Goal: Task Accomplishment & Management: Complete application form

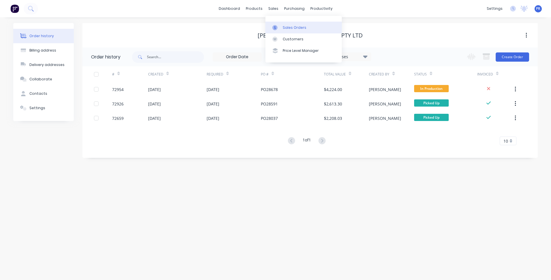
click at [285, 27] on div "Sales Orders" at bounding box center [295, 27] width 24 height 5
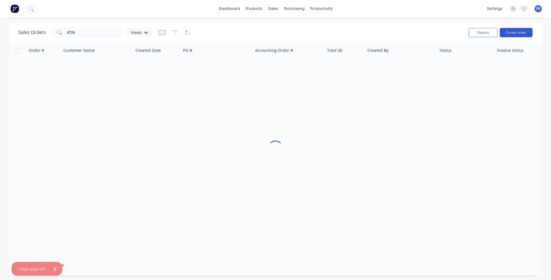
click at [518, 36] on button "Create order" at bounding box center [516, 32] width 33 height 9
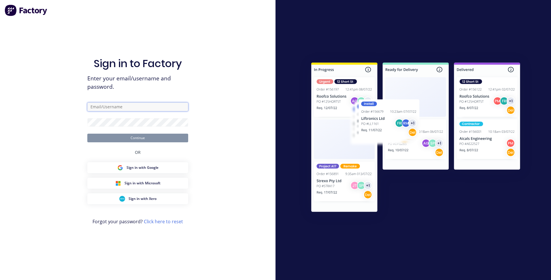
type input "[PERSON_NAME][EMAIL_ADDRESS][DOMAIN_NAME][PERSON_NAME]"
click at [142, 132] on form "[PERSON_NAME][EMAIL_ADDRESS][DOMAIN_NAME][PERSON_NAME] Continue" at bounding box center [137, 123] width 101 height 40
click at [148, 140] on button "Continue" at bounding box center [137, 138] width 101 height 9
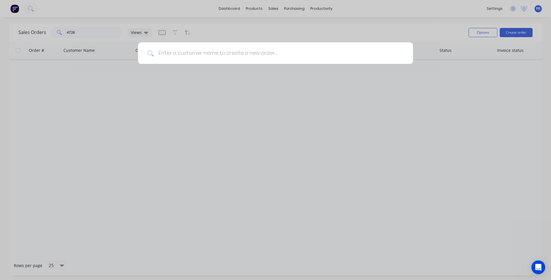
click at [199, 54] on input at bounding box center [279, 53] width 250 height 22
click at [181, 59] on input at bounding box center [279, 53] width 250 height 22
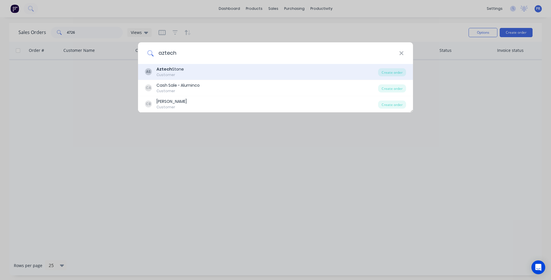
type input "aztech"
click at [184, 71] on div "AS Aztech Stone Customer" at bounding box center [261, 71] width 233 height 11
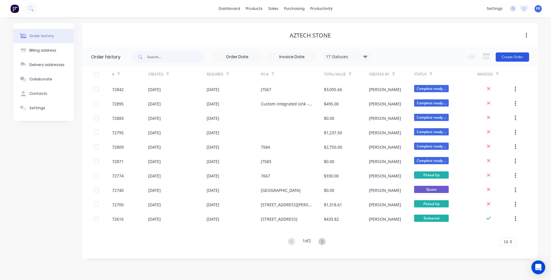
click at [509, 61] on button "Create Order" at bounding box center [512, 56] width 33 height 9
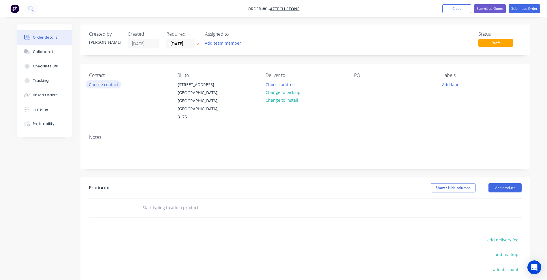
click at [98, 85] on button "Choose contact" at bounding box center [103, 84] width 35 height 8
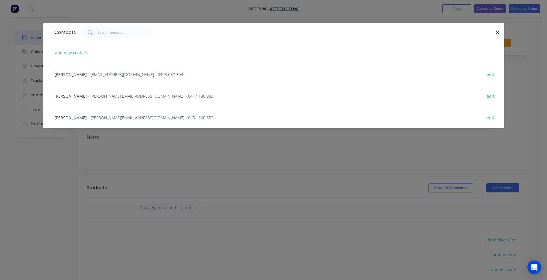
click at [96, 95] on span "- [PERSON_NAME][EMAIL_ADDRESS][DOMAIN_NAME] - 0417 190 983" at bounding box center [150, 95] width 125 height 5
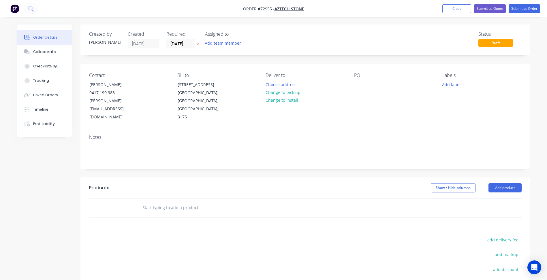
click at [291, 92] on button "Change to pick up" at bounding box center [282, 93] width 41 height 8
click at [176, 42] on input "[DATE]" at bounding box center [181, 43] width 28 height 9
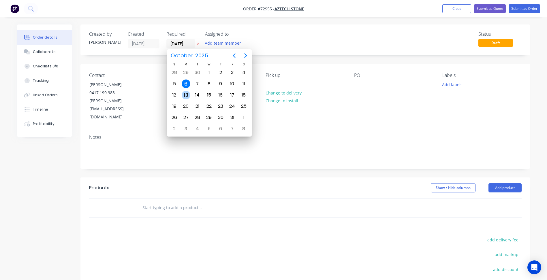
click at [187, 96] on div "13" at bounding box center [186, 95] width 9 height 9
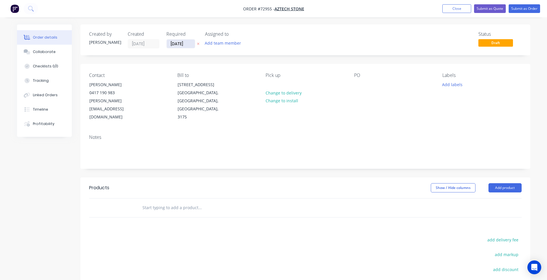
click at [179, 42] on input "[DATE]" at bounding box center [181, 43] width 28 height 9
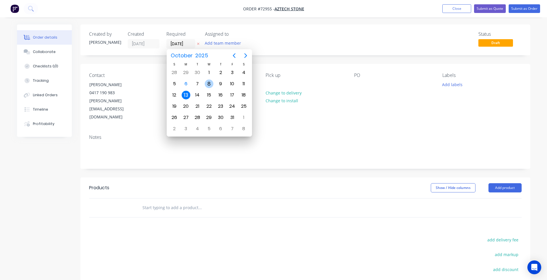
click at [207, 82] on div "8" at bounding box center [209, 84] width 9 height 9
type input "[DATE]"
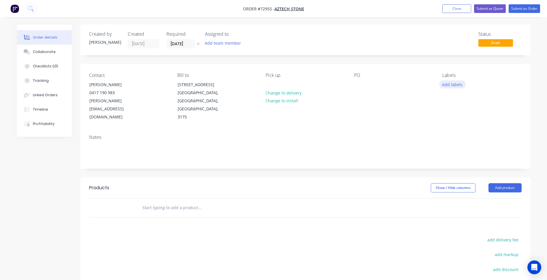
click at [449, 84] on button "Add labels" at bounding box center [452, 84] width 27 height 8
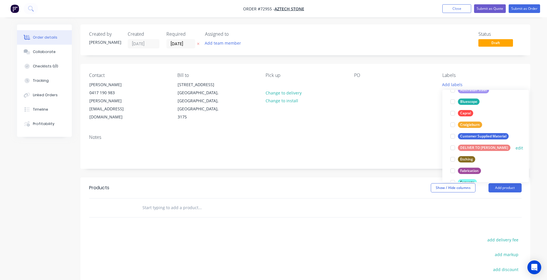
scroll to position [115, 0]
click at [451, 136] on div at bounding box center [453, 136] width 12 height 12
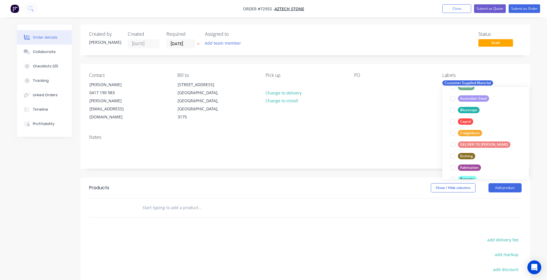
scroll to position [0, 0]
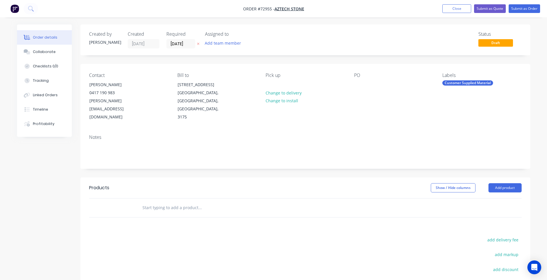
click at [376, 135] on div "Notes" at bounding box center [305, 137] width 432 height 5
click at [509, 183] on button "Add product" at bounding box center [504, 187] width 33 height 9
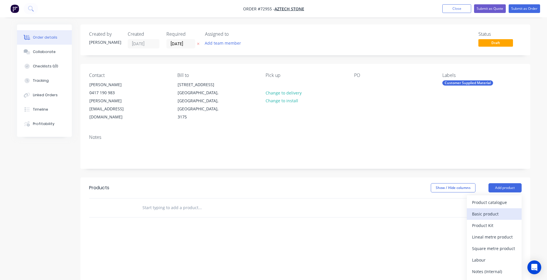
click at [475, 210] on div "Basic product" at bounding box center [494, 214] width 44 height 8
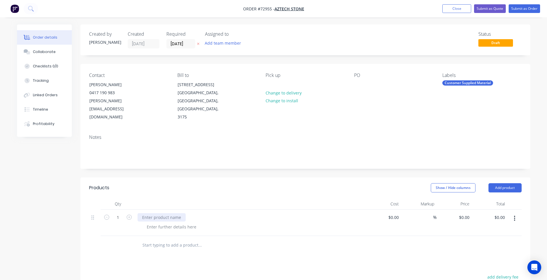
click at [171, 213] on div at bounding box center [162, 217] width 48 height 8
click at [158, 213] on div at bounding box center [162, 217] width 48 height 8
click at [168, 223] on div at bounding box center [171, 227] width 59 height 8
click at [158, 223] on div at bounding box center [171, 227] width 59 height 8
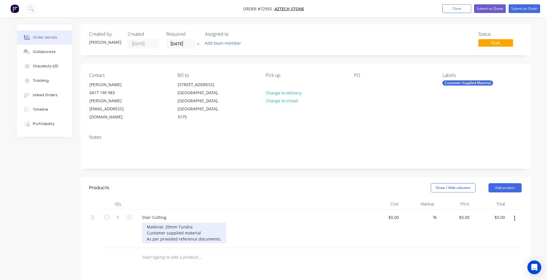
click at [204, 225] on div "Material: 20mm Tundra Customer supplied material As per provided reference docu…" at bounding box center [184, 233] width 84 height 20
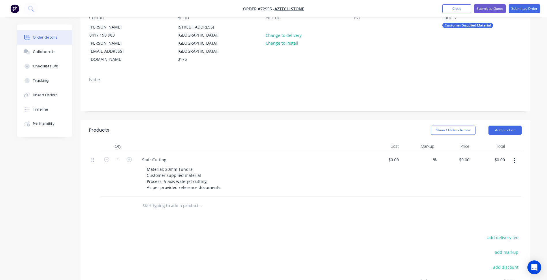
click at [91, 223] on div "Products Show / Hide columns Add product Qty Cost Markup Price Total 1 Stair Cu…" at bounding box center [305, 237] width 450 height 234
click at [509, 126] on button "Add product" at bounding box center [504, 130] width 33 height 9
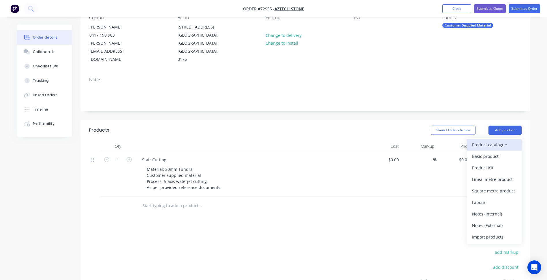
click at [494, 141] on div "Product catalogue" at bounding box center [494, 145] width 44 height 8
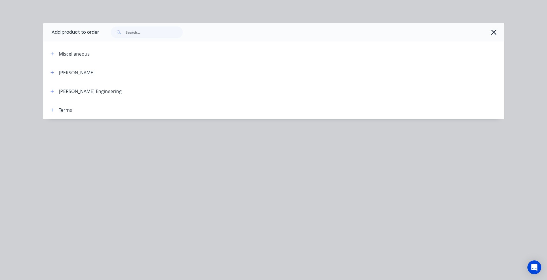
click at [74, 109] on div at bounding box center [288, 109] width 432 height 7
click at [52, 111] on icon "button" at bounding box center [51, 110] width 3 height 4
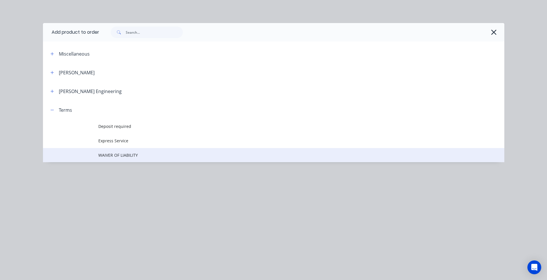
click at [124, 157] on span "WAIVER OF LIABILITY" at bounding box center [260, 155] width 325 height 6
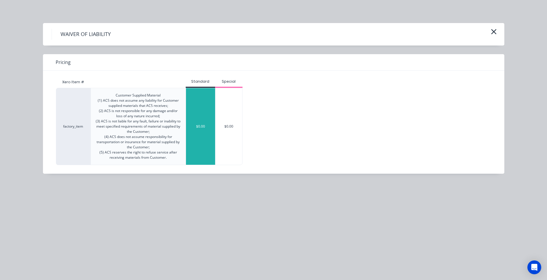
click at [196, 112] on div "$0.00" at bounding box center [200, 126] width 29 height 77
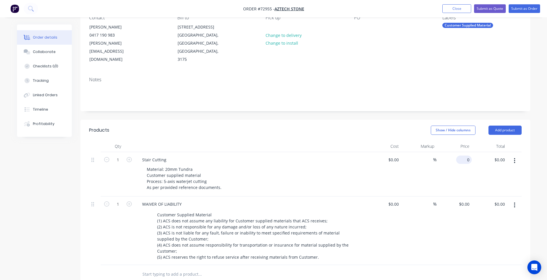
click at [464, 156] on div "0 $0.00" at bounding box center [464, 160] width 16 height 8
type input "$1,000.00"
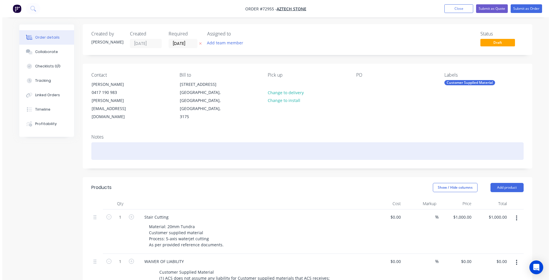
scroll to position [0, 0]
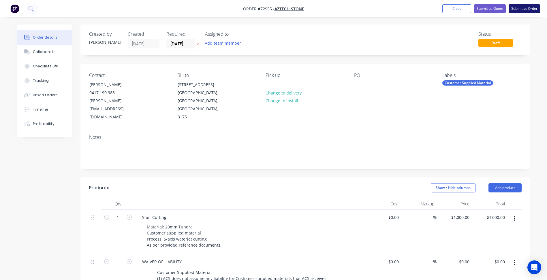
click at [522, 9] on button "Submit as Order" at bounding box center [524, 8] width 31 height 9
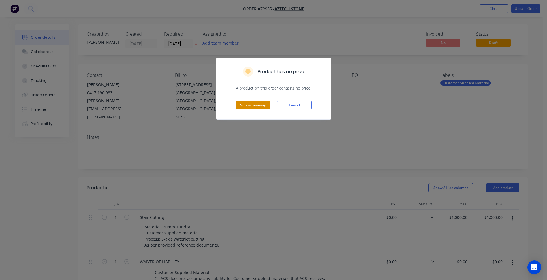
click at [245, 105] on button "Submit anyway" at bounding box center [253, 105] width 35 height 9
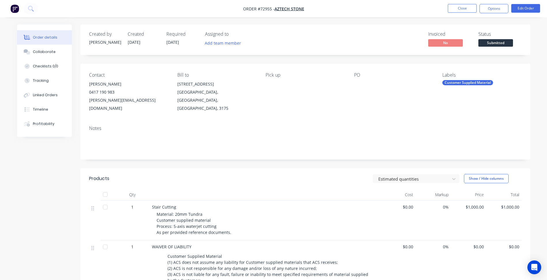
click at [497, 41] on span "Submitted" at bounding box center [495, 42] width 35 height 7
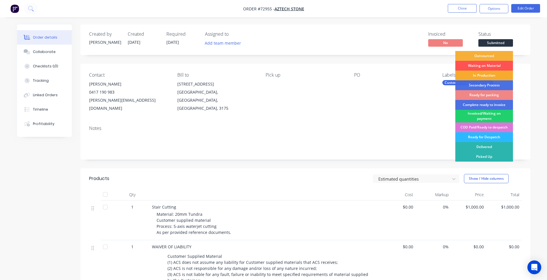
click at [485, 75] on div "In Production" at bounding box center [484, 76] width 58 height 10
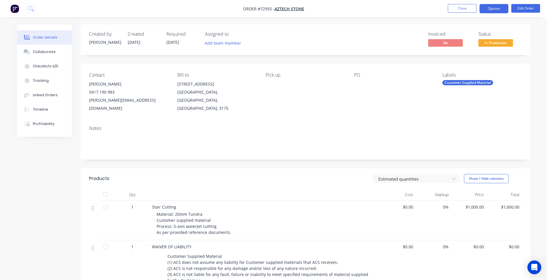
click at [486, 8] on button "Options" at bounding box center [493, 8] width 29 height 9
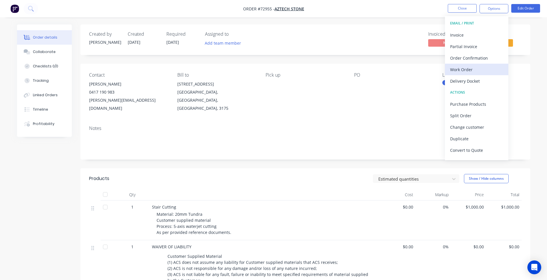
click at [466, 68] on div "Work Order" at bounding box center [476, 69] width 53 height 8
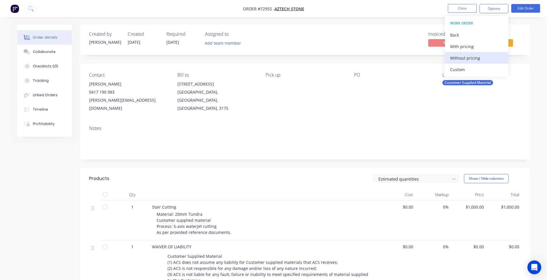
click at [472, 58] on div "Without pricing" at bounding box center [476, 58] width 53 height 8
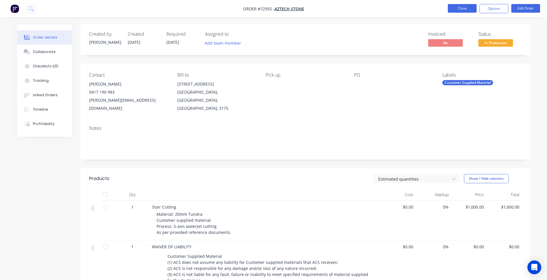
click at [467, 6] on button "Close" at bounding box center [462, 8] width 29 height 9
